Goal: Information Seeking & Learning: Learn about a topic

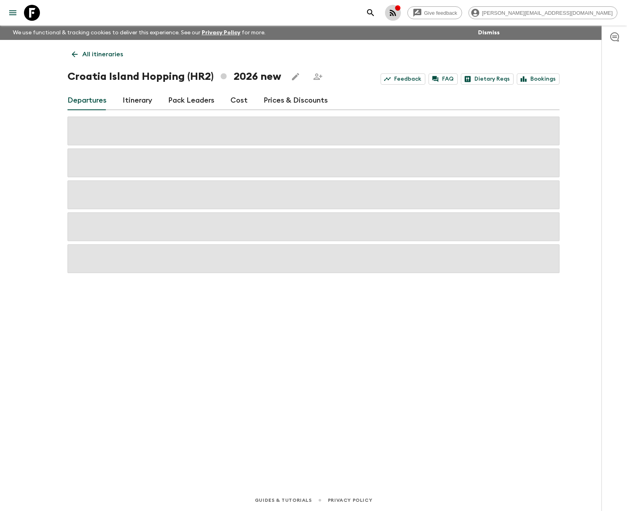
click at [398, 15] on icon "button" at bounding box center [393, 13] width 10 height 10
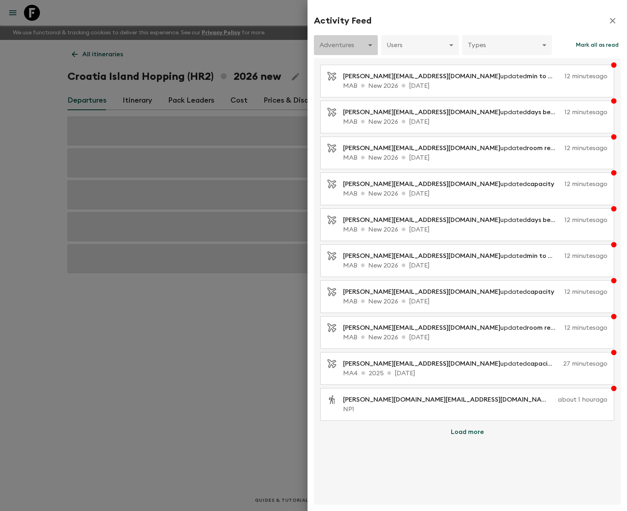
click at [355, 46] on body "Give feedback [PERSON_NAME][EMAIL_ADDRESS][DOMAIN_NAME] We use functional & tra…" at bounding box center [313, 255] width 627 height 511
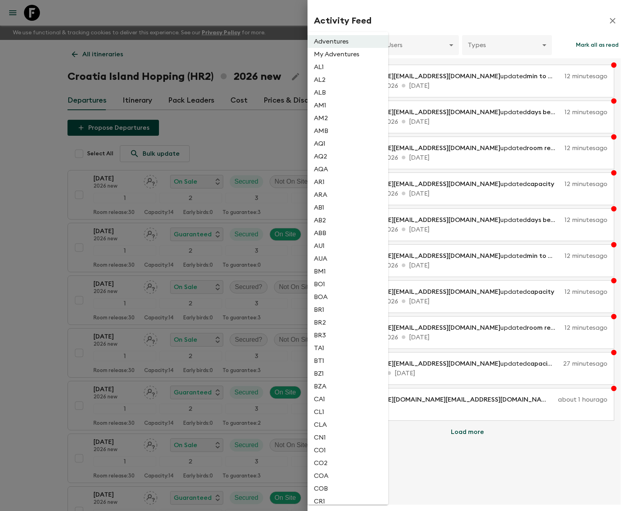
scroll to position [1127, 0]
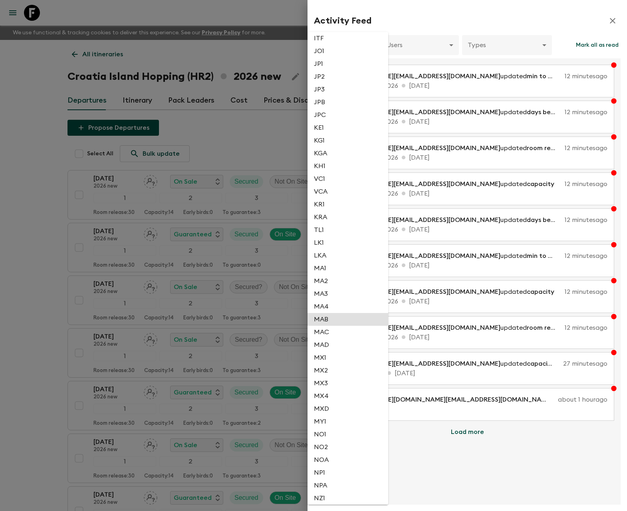
click at [354, 318] on li "MAB" at bounding box center [347, 319] width 81 height 13
type input "1e76035d-cd83-4efb-bf56-91d978c12219"
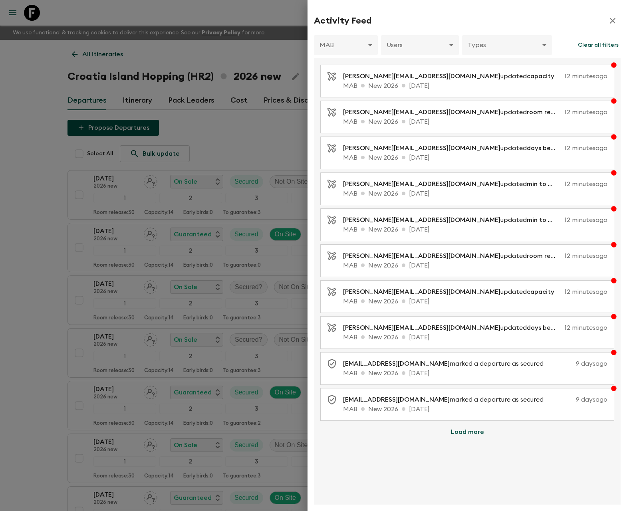
click at [463, 433] on button "Load more" at bounding box center [467, 432] width 52 height 16
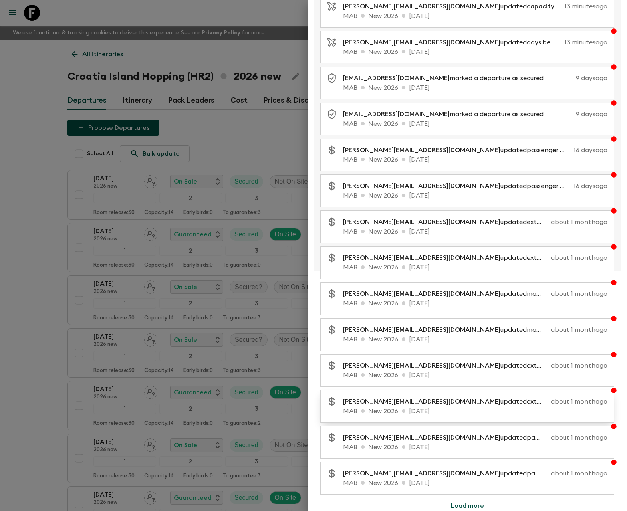
scroll to position [288, 0]
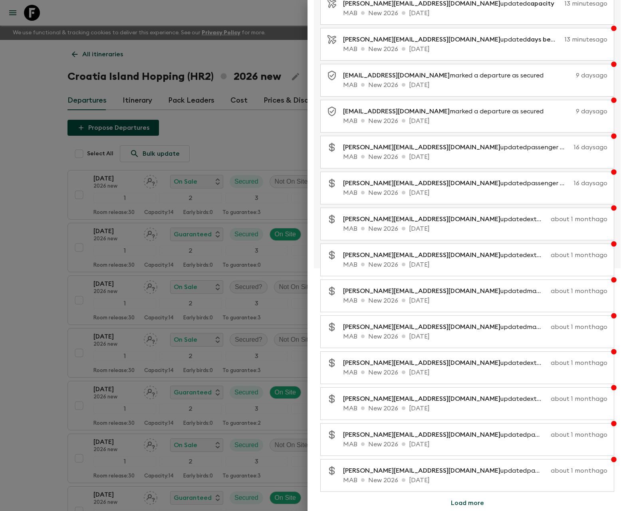
click at [462, 501] on button "Load more" at bounding box center [467, 503] width 52 height 16
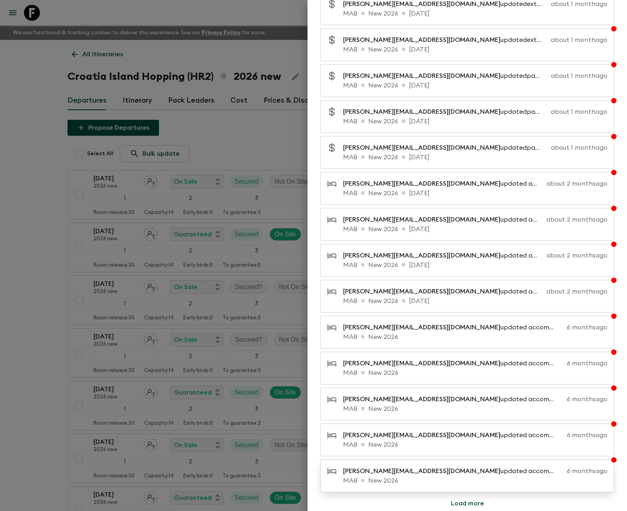
scroll to position [648, 0]
click at [459, 507] on button "Load more" at bounding box center [467, 503] width 52 height 16
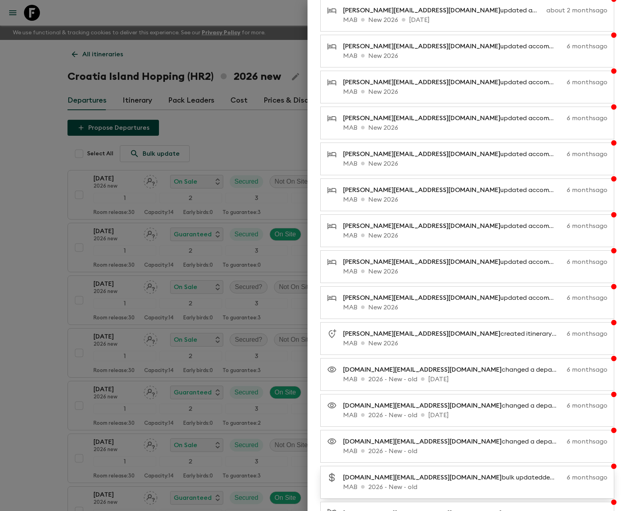
scroll to position [1007, 0]
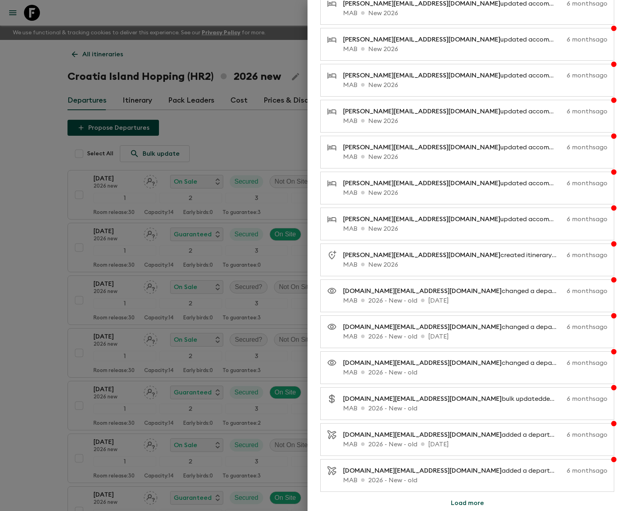
click at [473, 506] on button "Load more" at bounding box center [467, 503] width 52 height 16
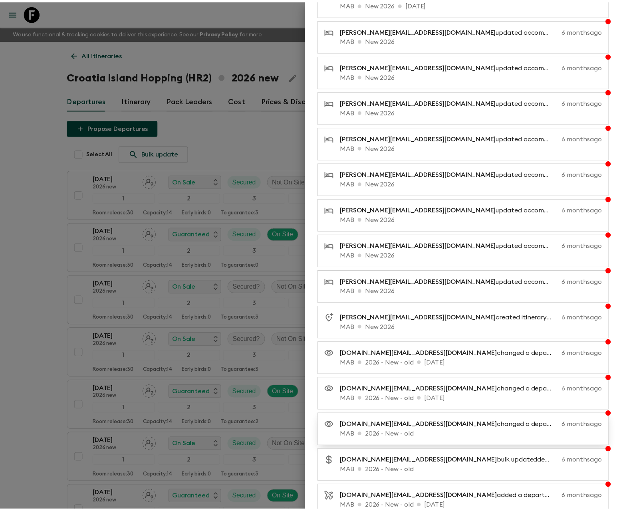
scroll to position [1021, 0]
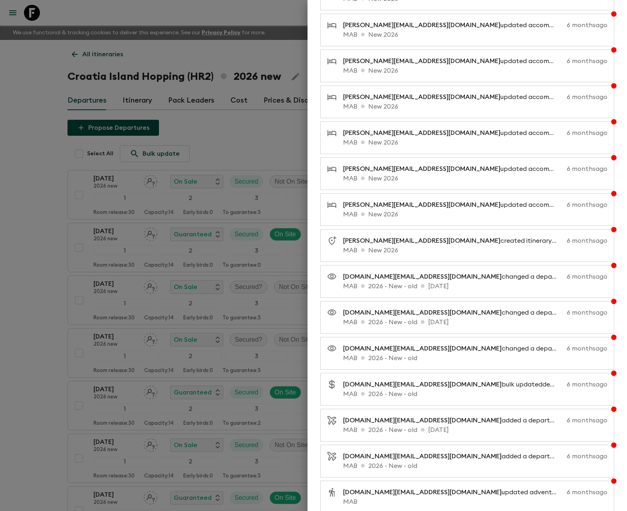
drag, startPoint x: 252, startPoint y: 18, endPoint x: 256, endPoint y: 30, distance: 12.9
click at [253, 18] on div at bounding box center [313, 255] width 627 height 511
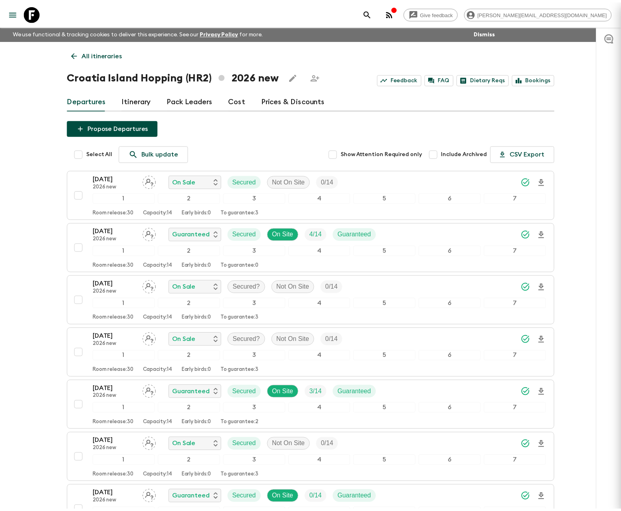
scroll to position [0, 0]
